Goal: Task Accomplishment & Management: Manage account settings

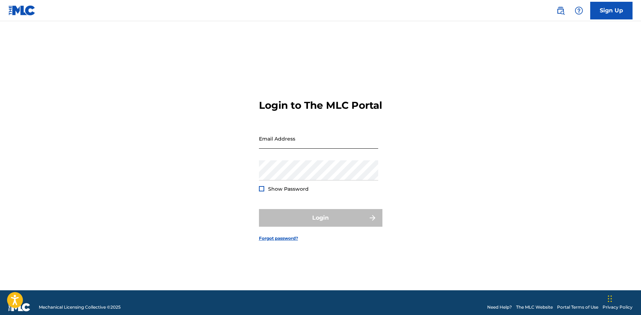
click at [271, 146] on input "Email Address" at bounding box center [318, 138] width 119 height 20
type input "[EMAIL_ADDRESS][DOMAIN_NAME]"
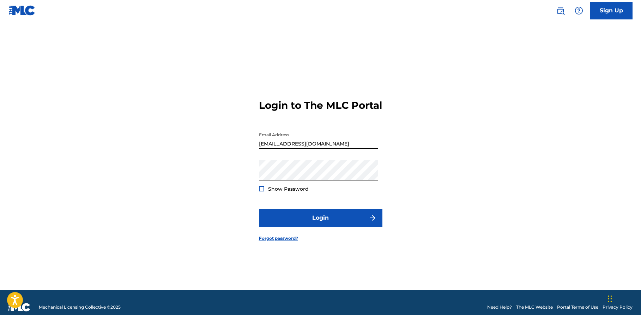
click at [264, 191] on div at bounding box center [261, 188] width 5 height 5
click at [262, 191] on img at bounding box center [262, 189] width 4 height 4
click at [307, 224] on button "Login" at bounding box center [321, 218] width 124 height 18
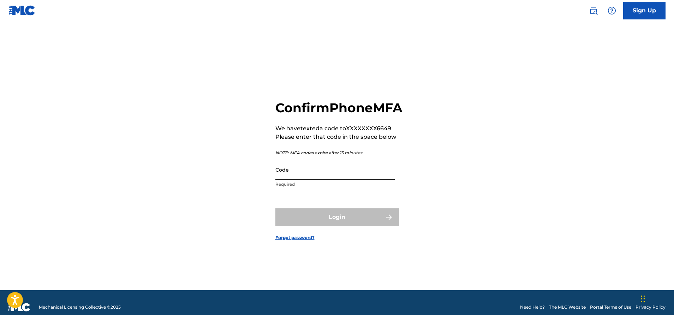
click at [311, 180] on input "Code" at bounding box center [334, 170] width 119 height 20
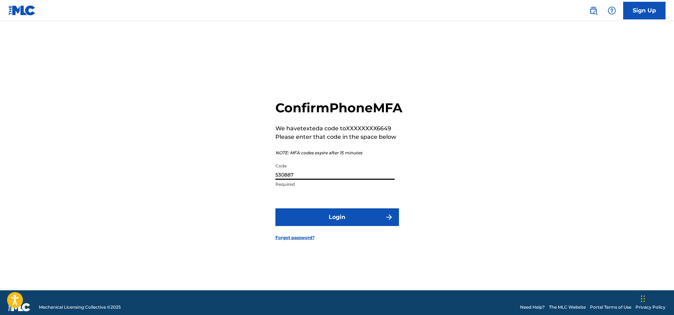
type input "530887"
click at [337, 225] on button "Login" at bounding box center [337, 217] width 124 height 18
